Goal: Task Accomplishment & Management: Manage account settings

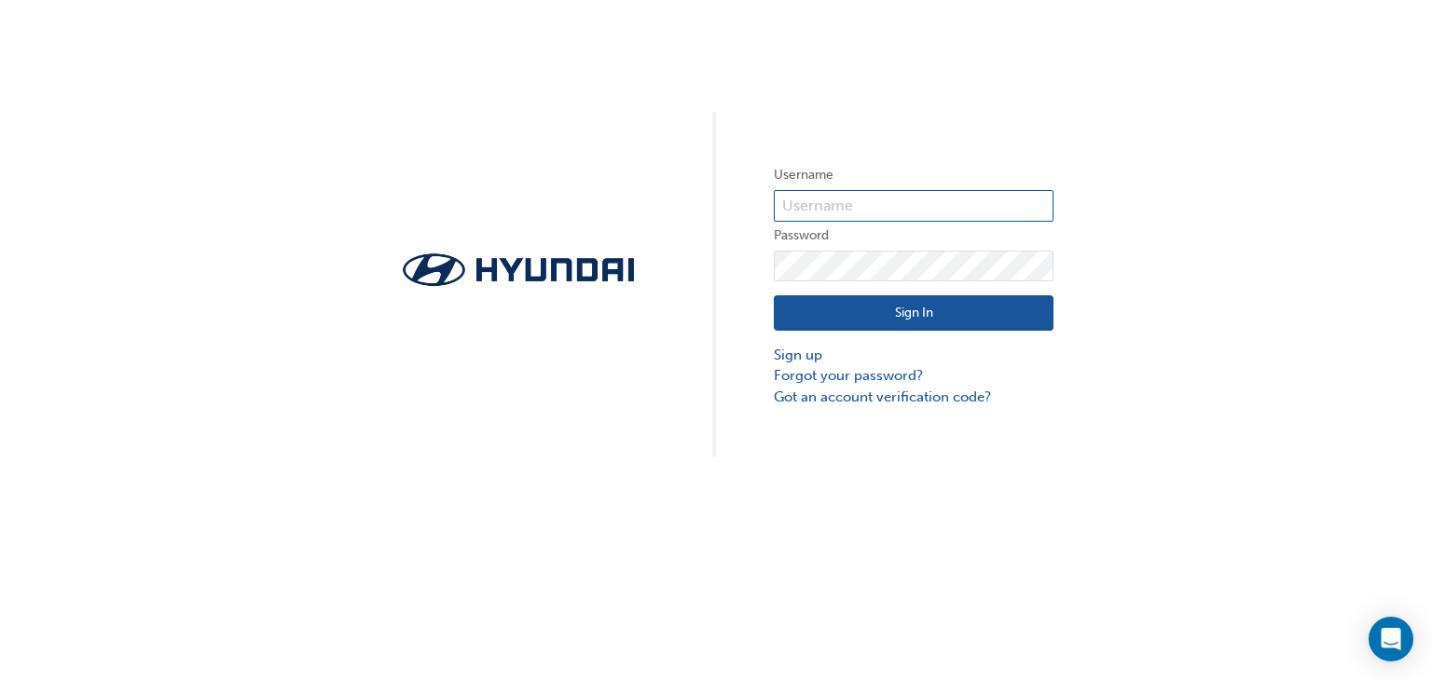
type input "31718"
click at [979, 316] on button "Sign In" at bounding box center [914, 312] width 280 height 35
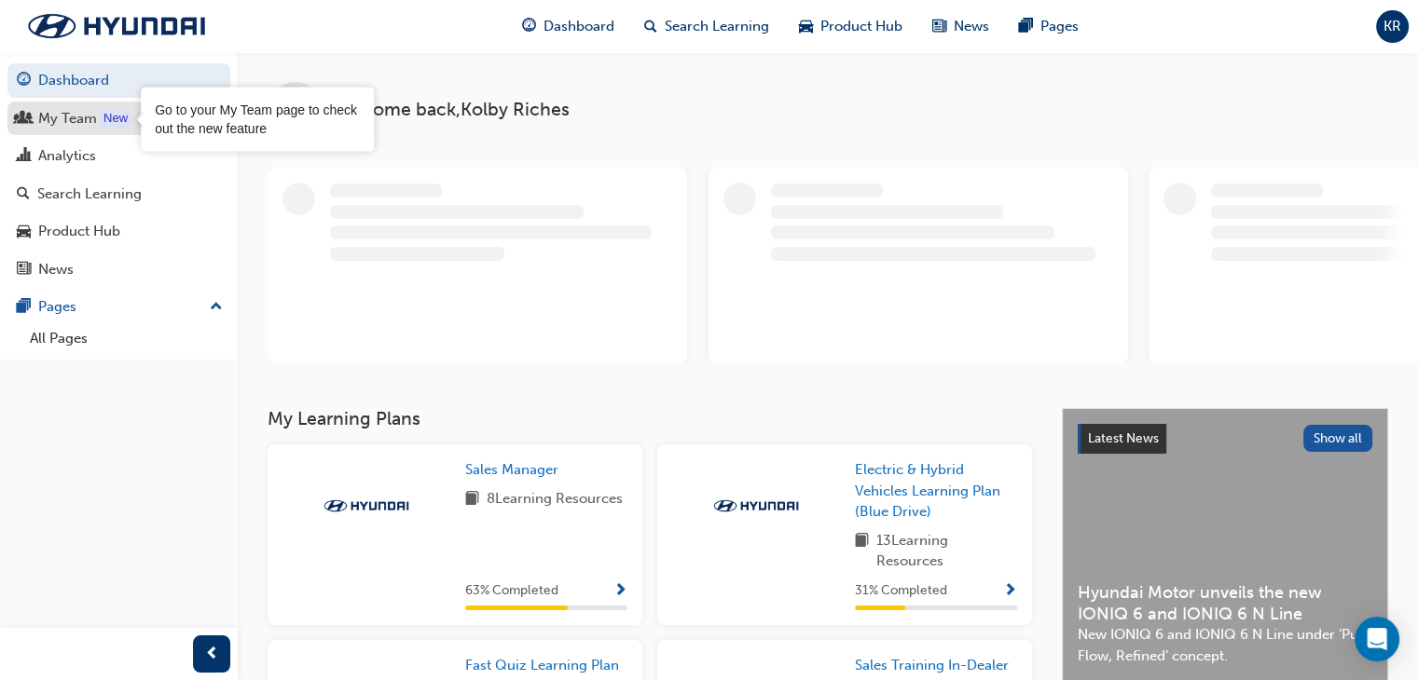
click at [106, 120] on div "New" at bounding box center [116, 118] width 32 height 19
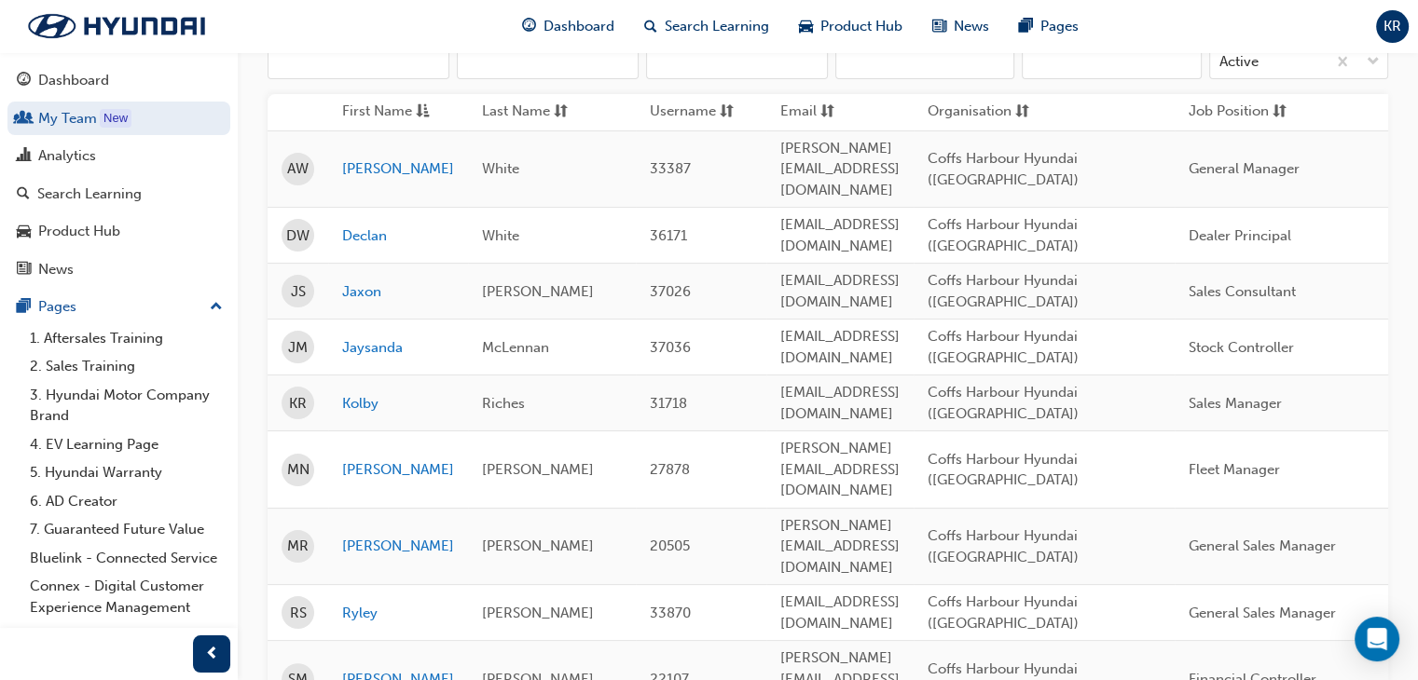
scroll to position [461, 0]
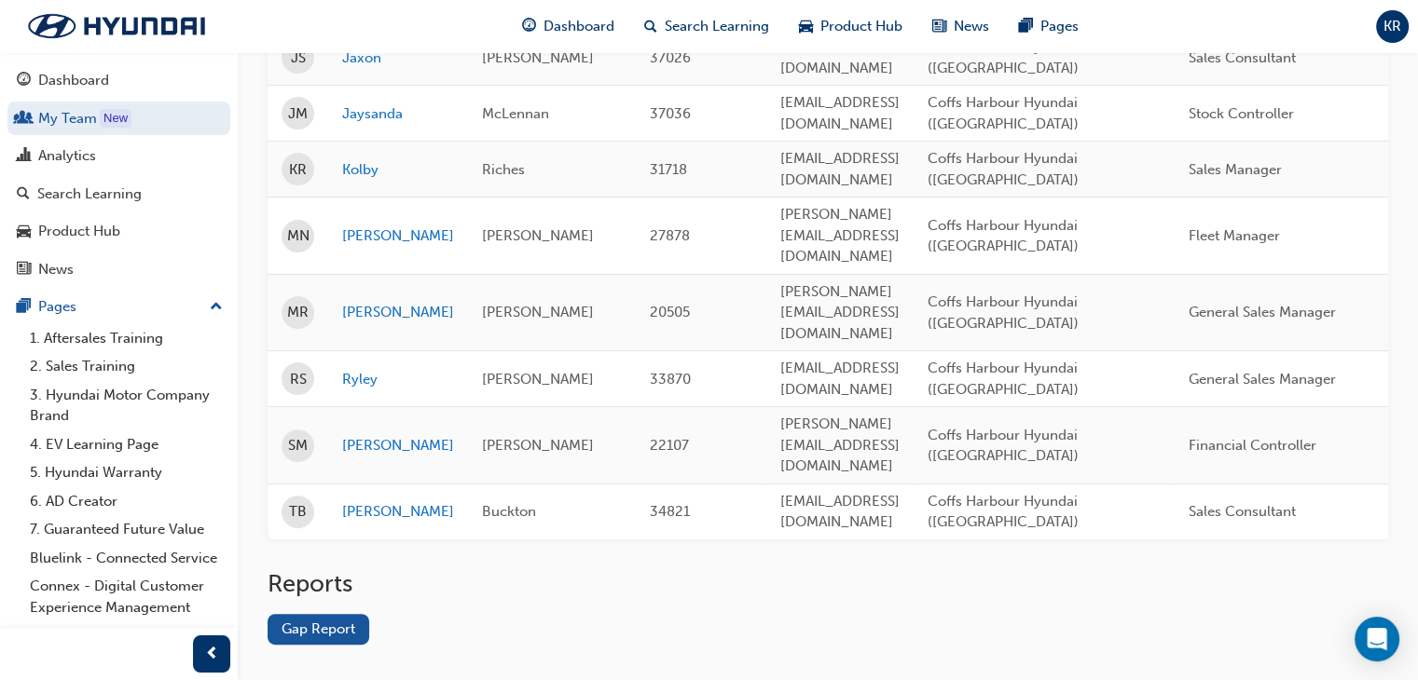
click at [470, 489] on div "Name Email Organisation Job Position Department Status Active First Name Last N…" at bounding box center [828, 178] width 1120 height 781
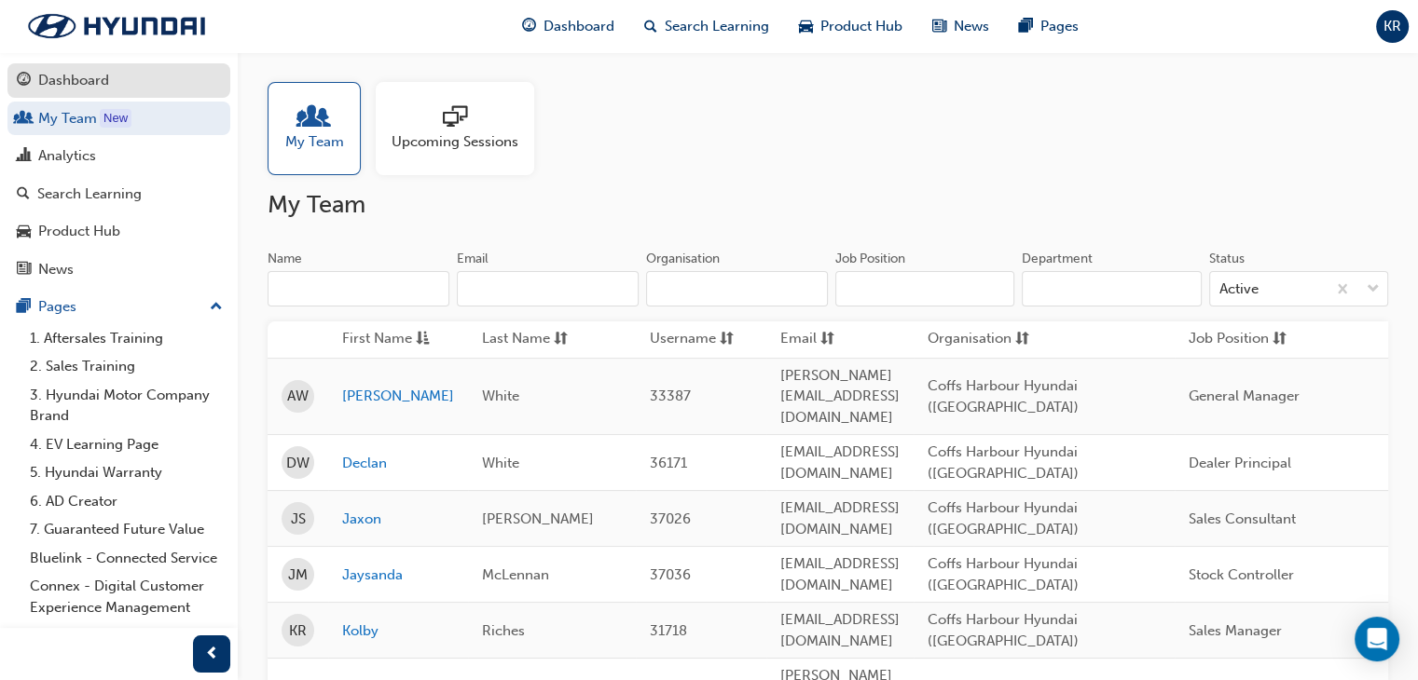
click at [142, 90] on div "Dashboard" at bounding box center [119, 80] width 204 height 23
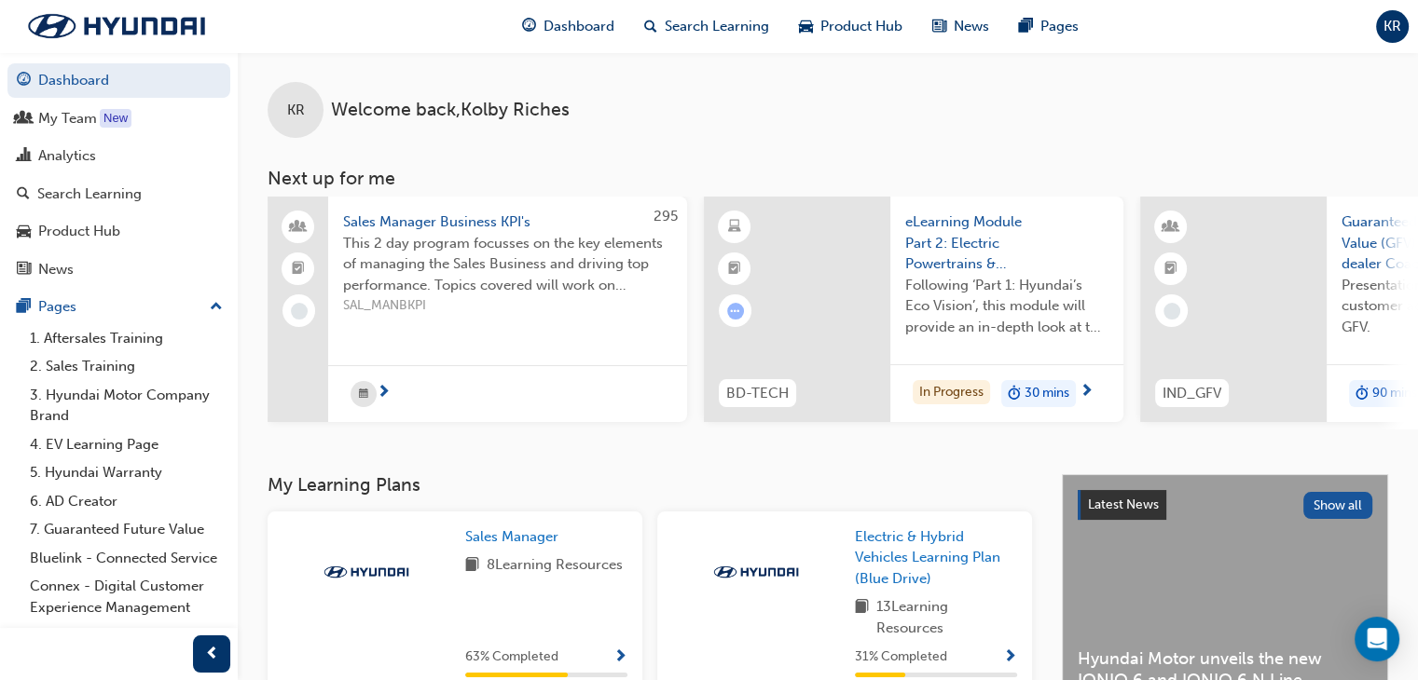
scroll to position [0, 52]
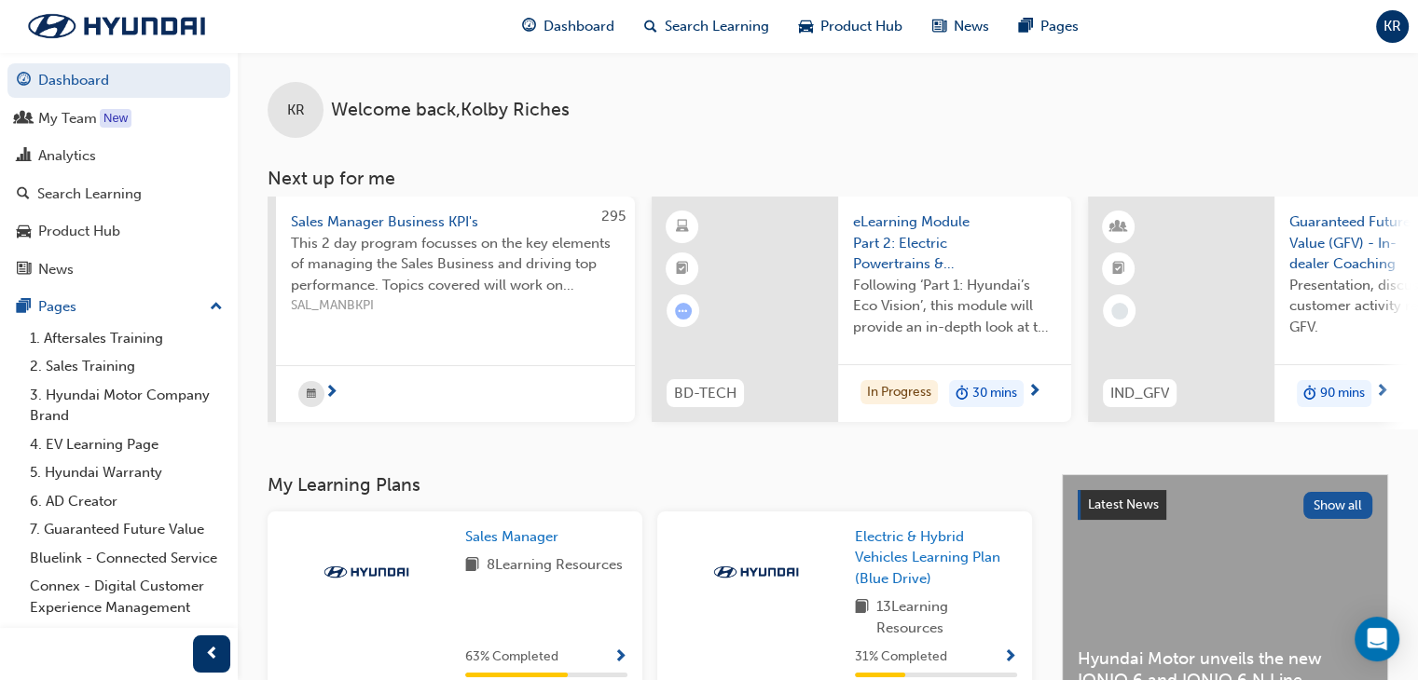
click at [1394, 20] on span "KR" at bounding box center [1392, 26] width 18 height 21
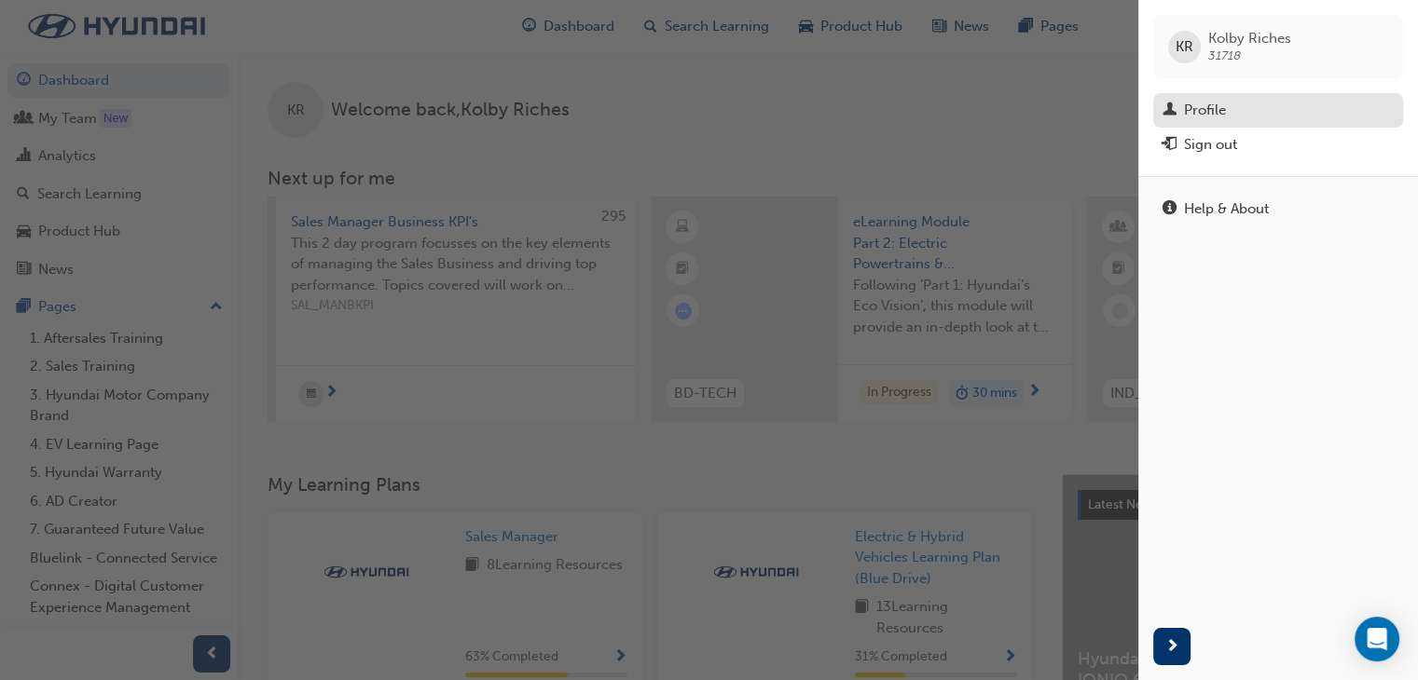
click at [1264, 102] on div "Profile" at bounding box center [1277, 110] width 231 height 23
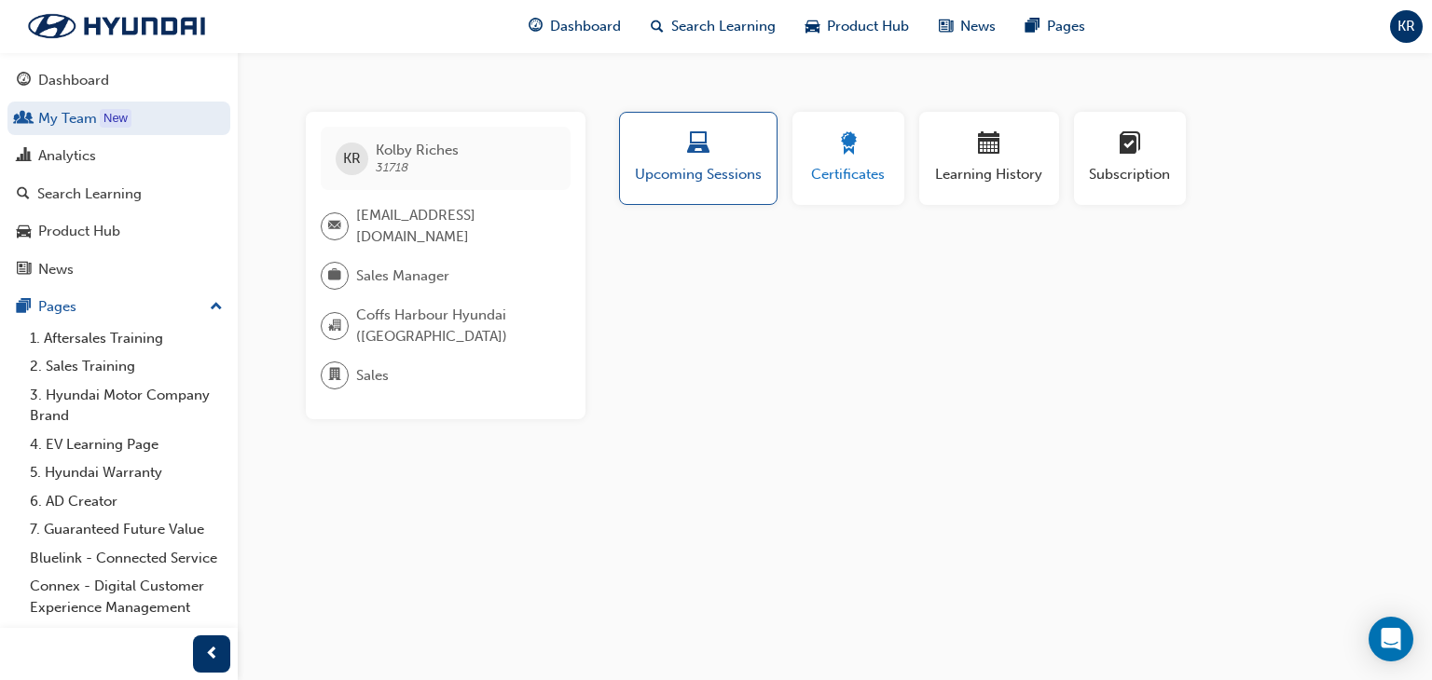
click at [856, 176] on span "Certificates" at bounding box center [848, 174] width 84 height 21
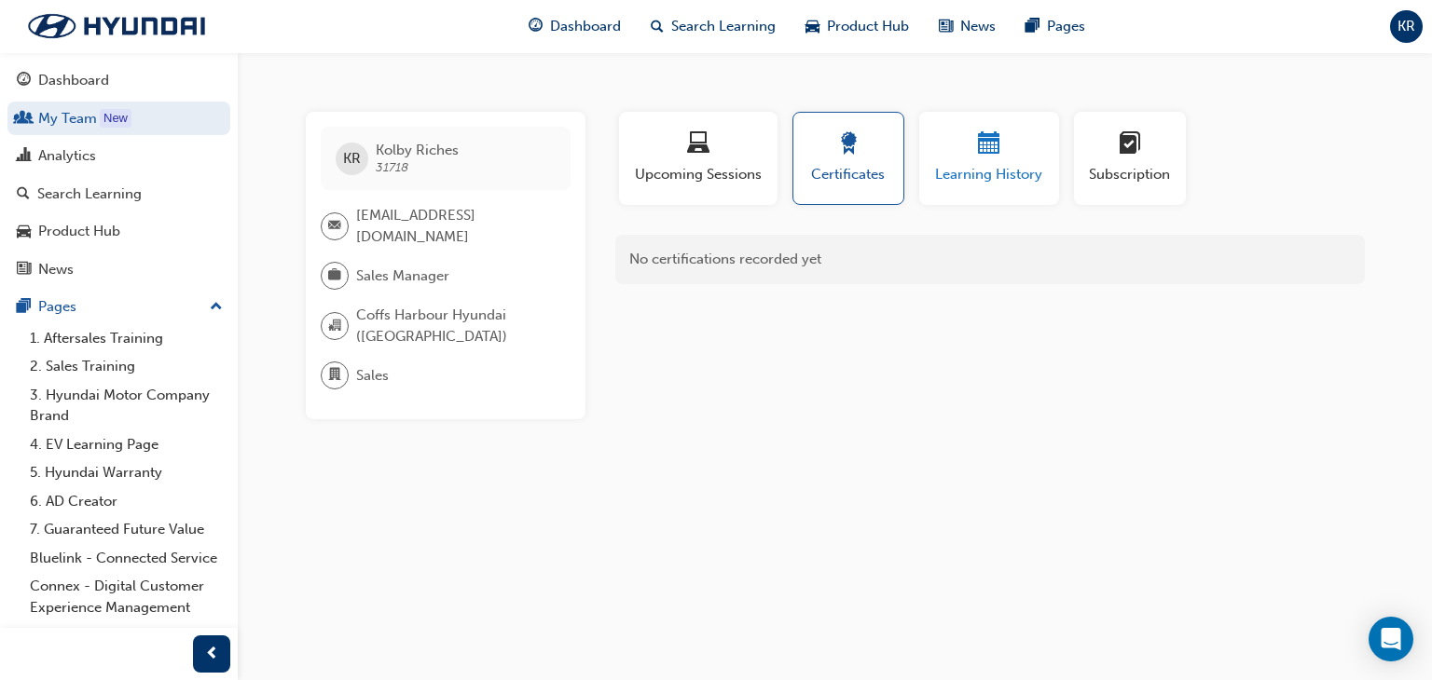
click at [947, 170] on span "Learning History" at bounding box center [989, 174] width 112 height 21
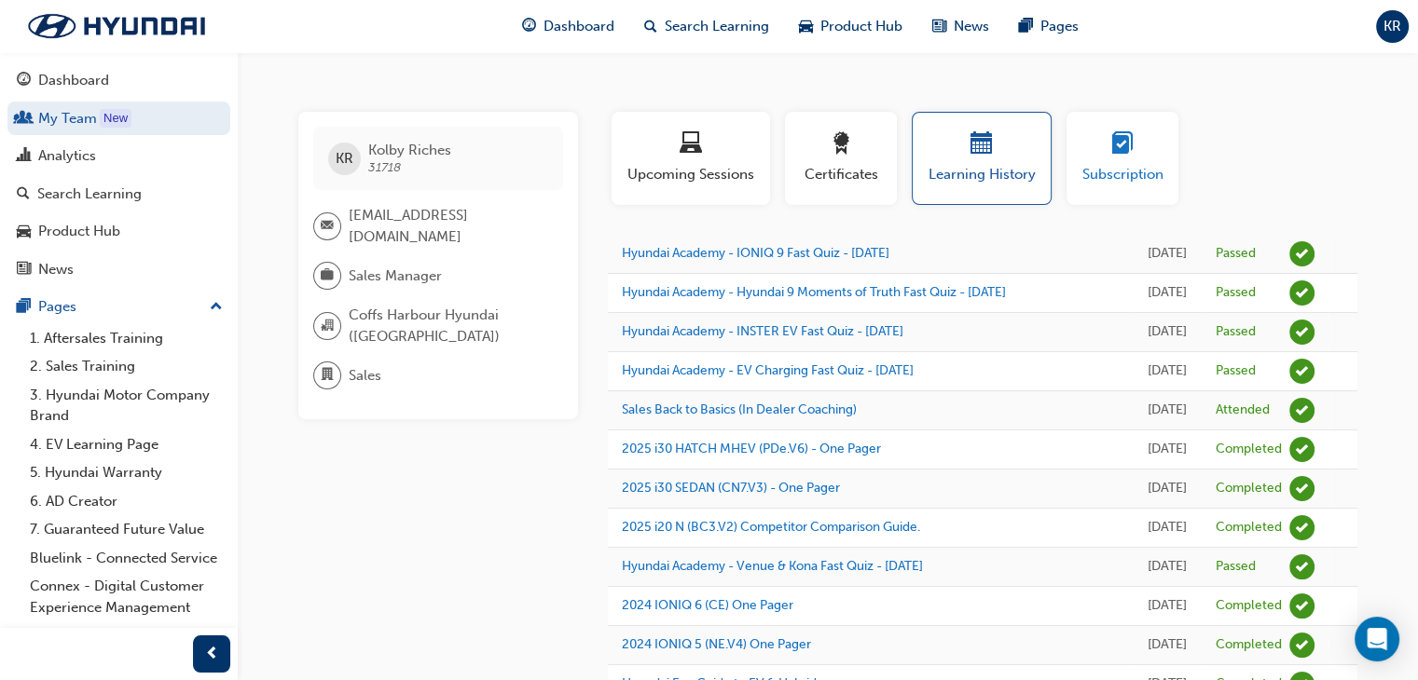
click at [1105, 153] on div "button" at bounding box center [1122, 146] width 84 height 29
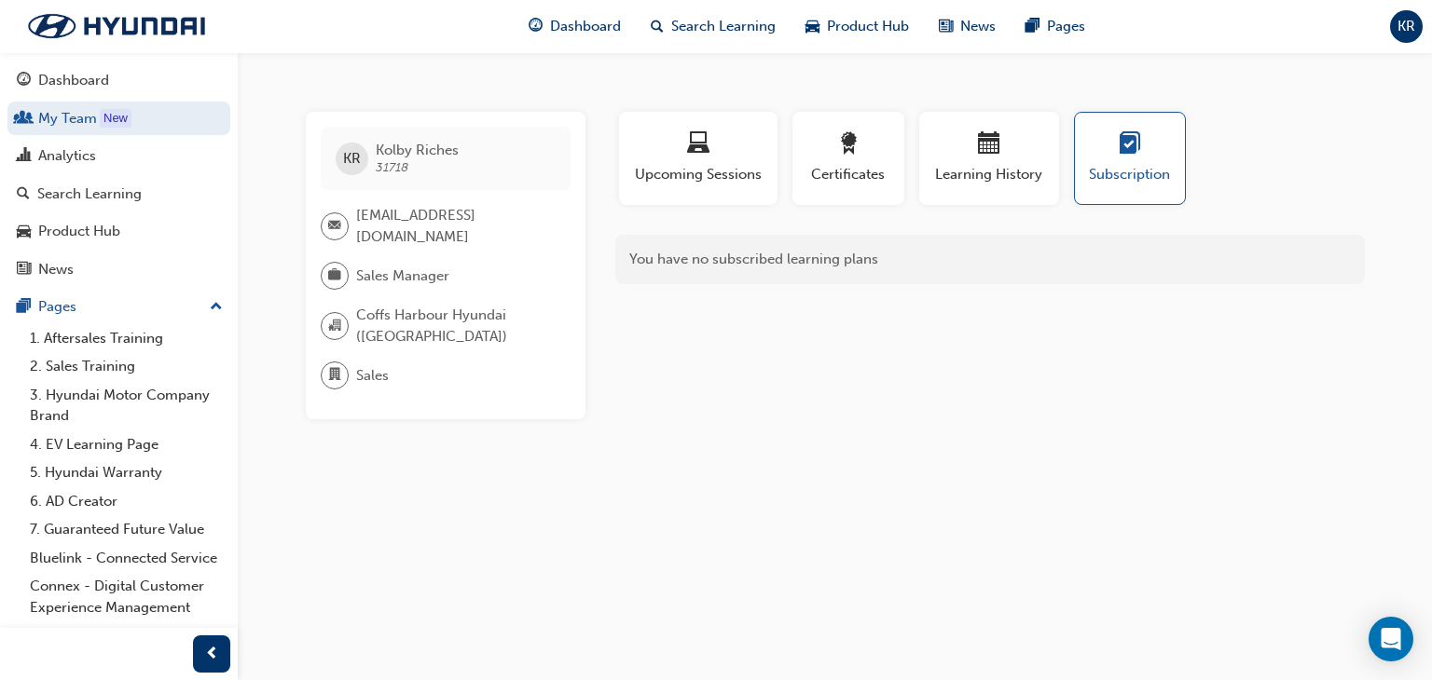
click at [418, 344] on span "Coffs Harbour Hyundai ([GEOGRAPHIC_DATA])" at bounding box center [455, 326] width 199 height 42
click at [391, 330] on span "Coffs Harbour Hyundai ([GEOGRAPHIC_DATA])" at bounding box center [455, 326] width 199 height 42
